Goal: Task Accomplishment & Management: Manage account settings

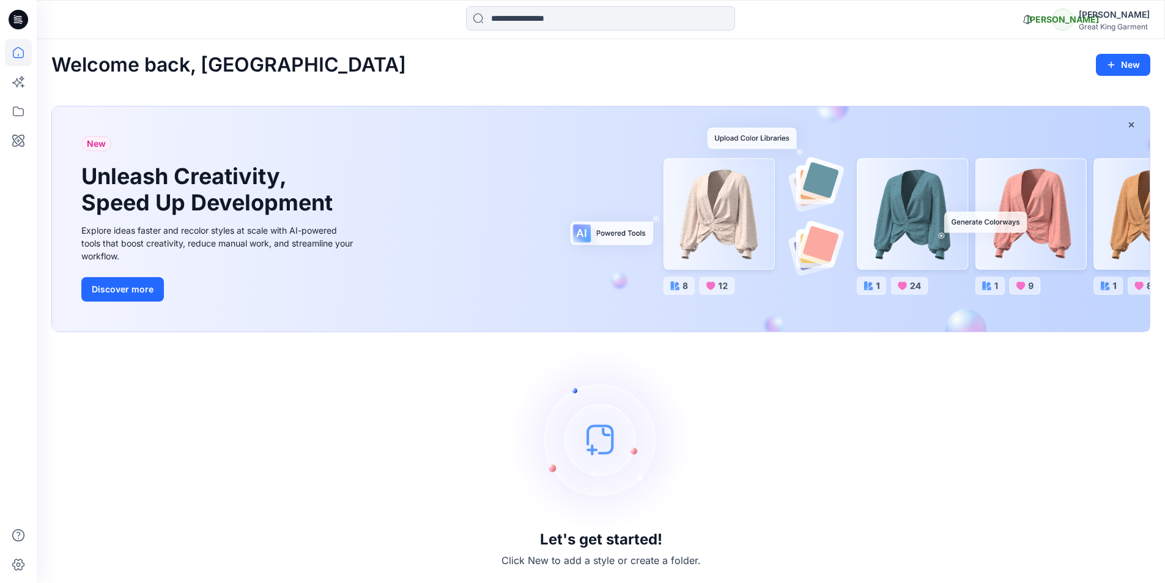
click at [1094, 23] on div "Great King Garment" at bounding box center [1114, 26] width 71 height 9
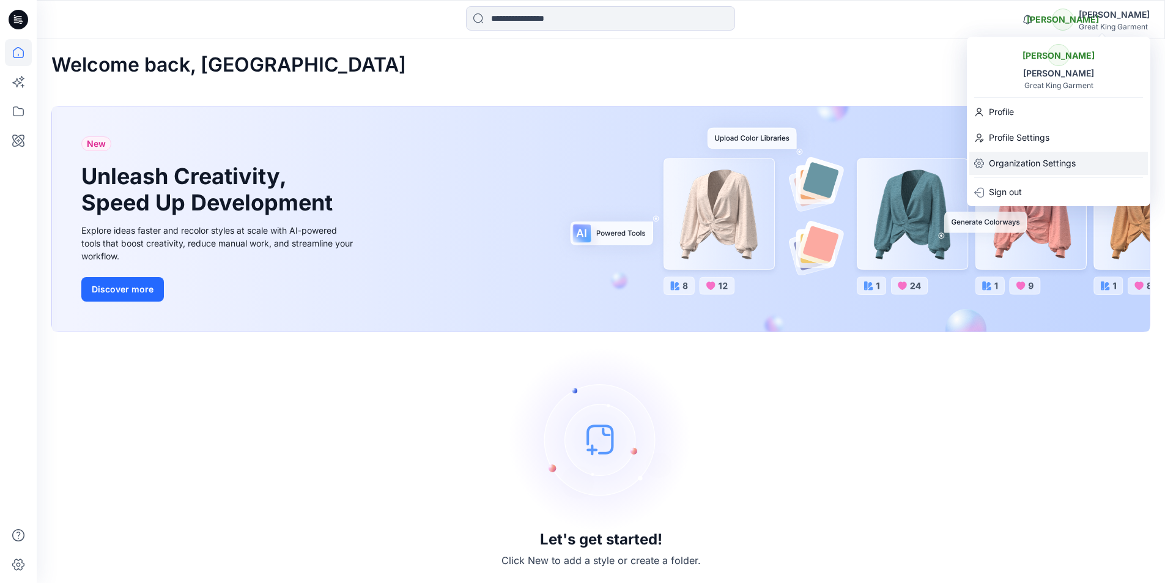
click at [1049, 169] on p "Organization Settings" at bounding box center [1032, 163] width 87 height 23
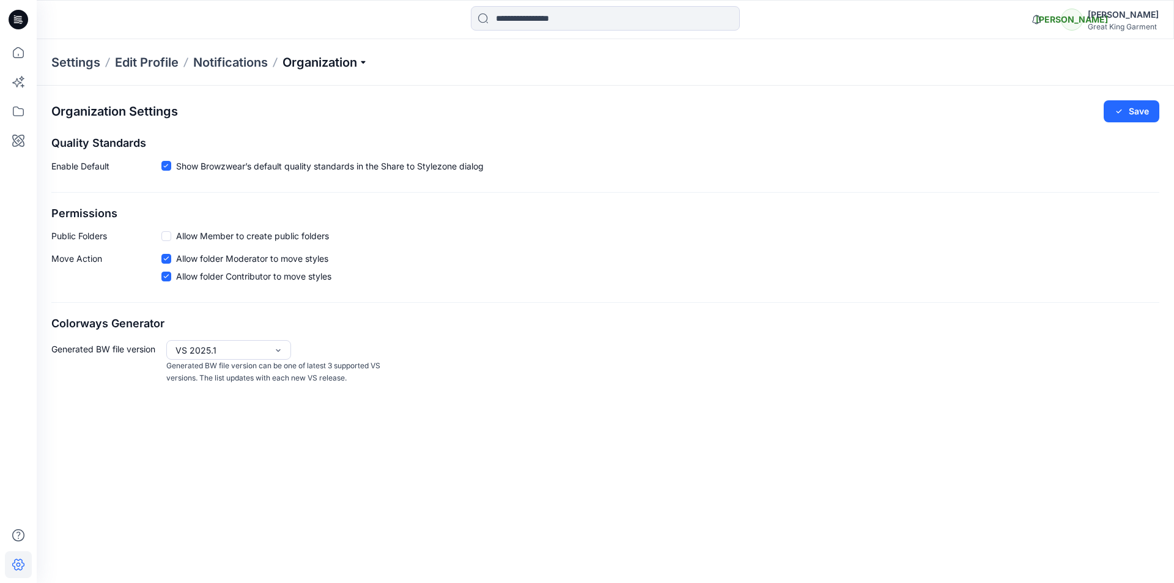
click at [303, 61] on p "Organization" at bounding box center [326, 62] width 86 height 17
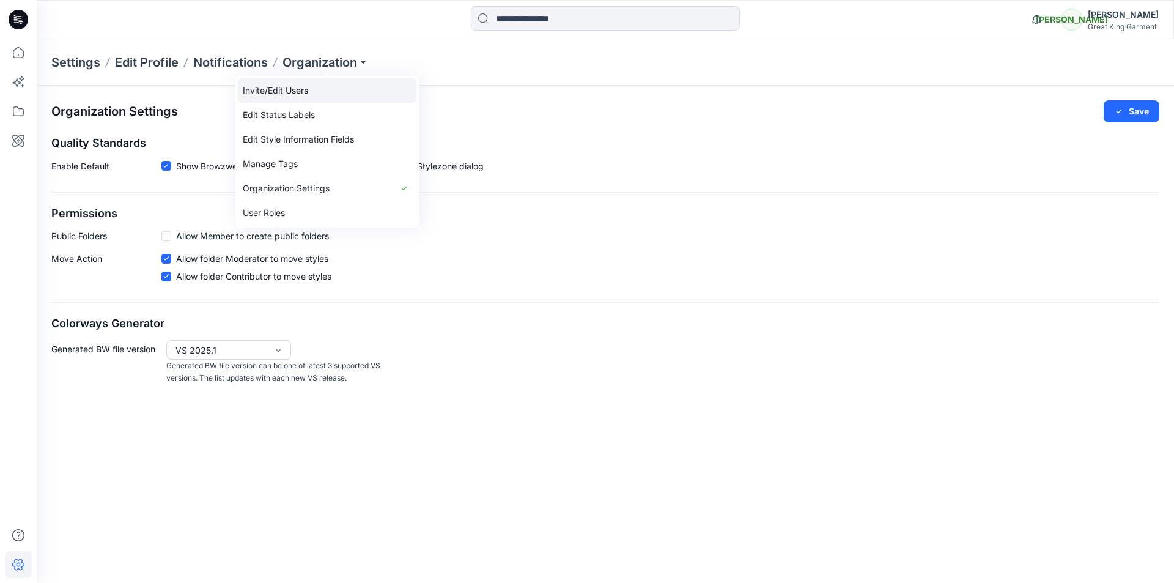
click at [304, 90] on link "Invite/Edit Users" at bounding box center [327, 90] width 179 height 24
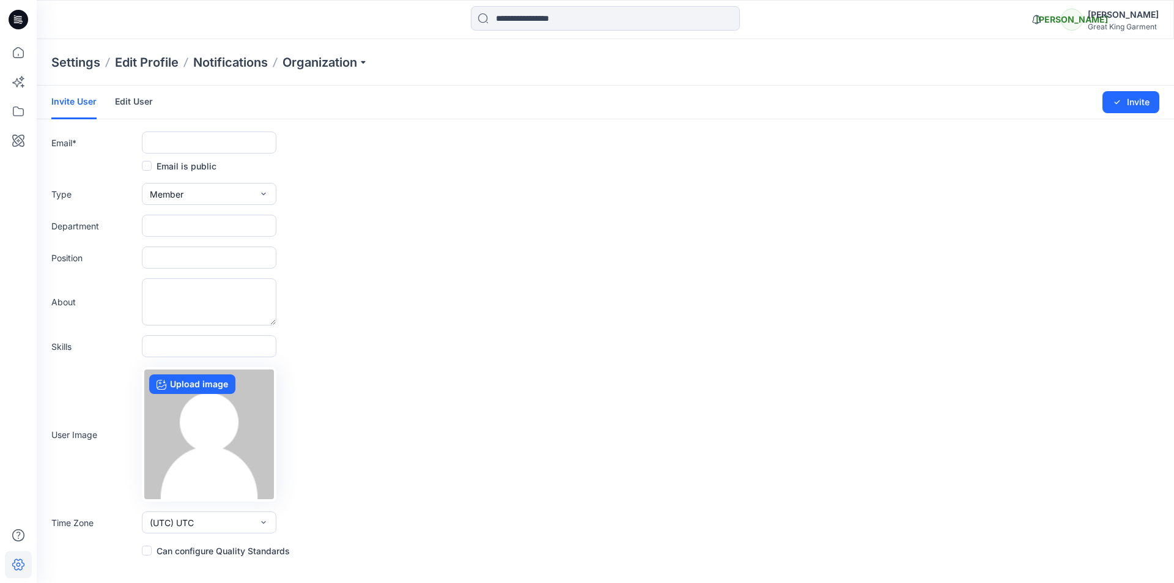
click at [1068, 374] on div "User Image Upload image" at bounding box center [605, 434] width 1108 height 135
click at [15, 52] on icon at bounding box center [18, 52] width 27 height 27
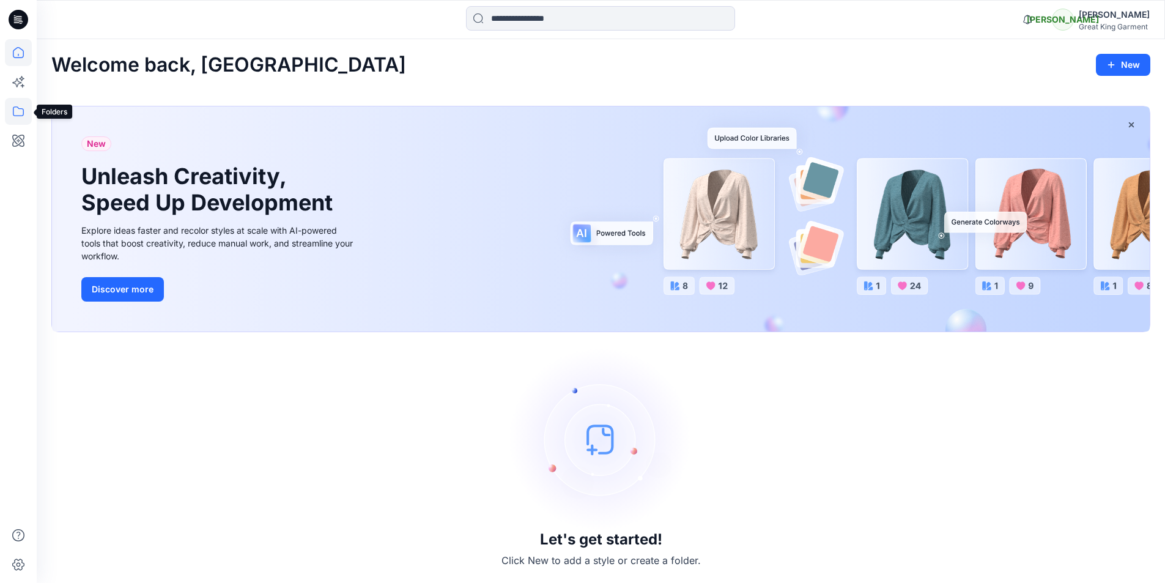
click at [23, 114] on icon at bounding box center [18, 111] width 11 height 10
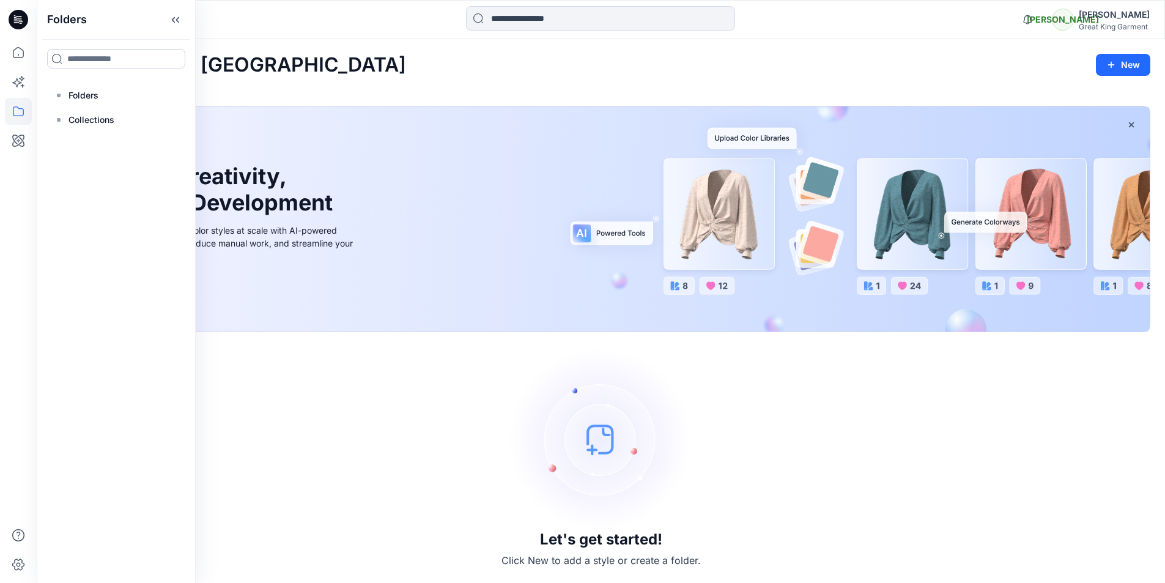
click at [105, 59] on input at bounding box center [116, 59] width 138 height 20
